Goal: Check status

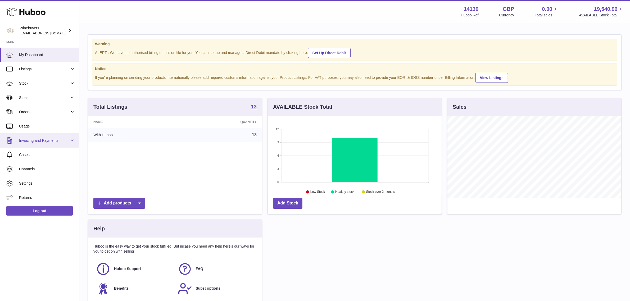
scroll to position [82, 174]
click at [38, 112] on span "Orders" at bounding box center [44, 111] width 51 height 5
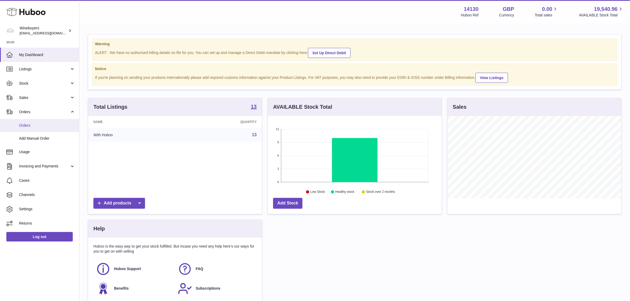
click at [38, 126] on span "Orders" at bounding box center [47, 125] width 56 height 5
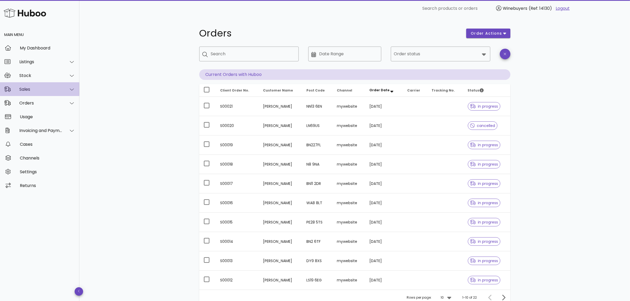
click at [50, 87] on div "Sales" at bounding box center [40, 89] width 43 height 5
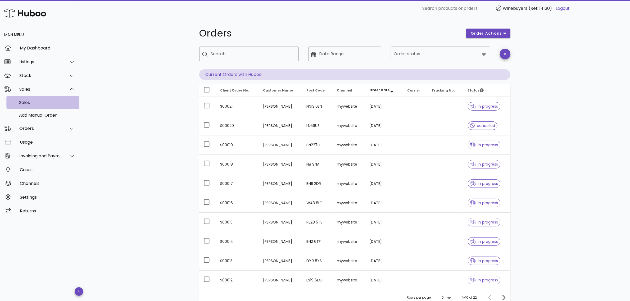
click at [40, 101] on div "Sales" at bounding box center [47, 102] width 56 height 5
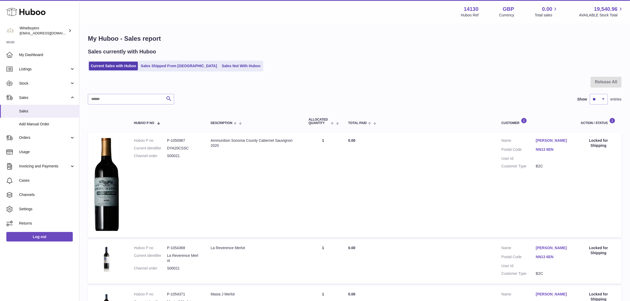
click at [305, 59] on div "Sales currently with Huboo Current Sales with Huboo Sales Shipped From Huboo Sa…" at bounding box center [354, 59] width 533 height 23
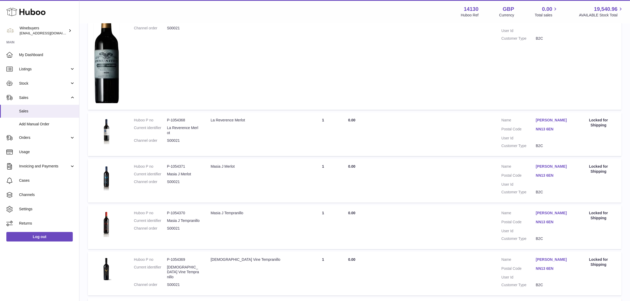
scroll to position [132, 0]
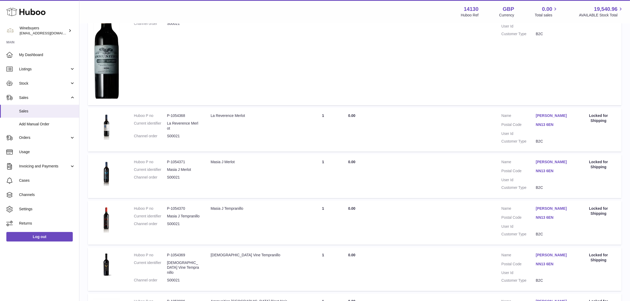
click at [84, 112] on div "My Huboo - Sales report Sales currently with Huboo Current Sales with Huboo Sal…" at bounding box center [354, 221] width 550 height 658
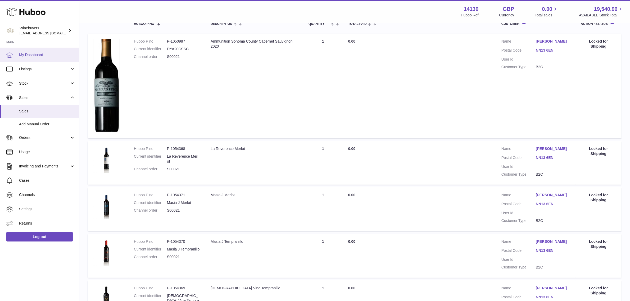
click at [24, 60] on link "My Dashboard" at bounding box center [39, 55] width 79 height 14
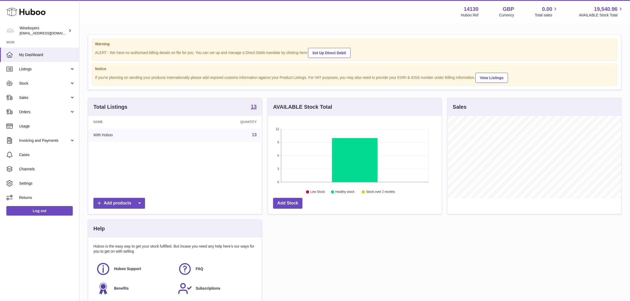
scroll to position [82, 174]
